Goal: Information Seeking & Learning: Learn about a topic

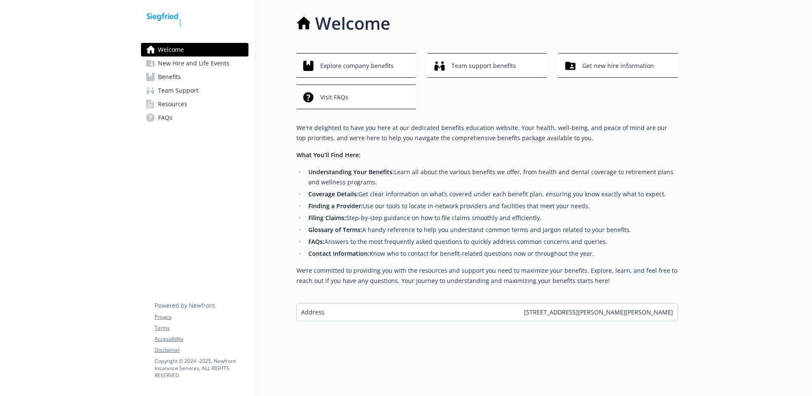
click at [271, 65] on div "Welcome Explore company benefits Team support benefits Get new hire information…" at bounding box center [467, 165] width 422 height 331
click at [105, 225] on div at bounding box center [67, 198] width 134 height 396
